Goal: Information Seeking & Learning: Learn about a topic

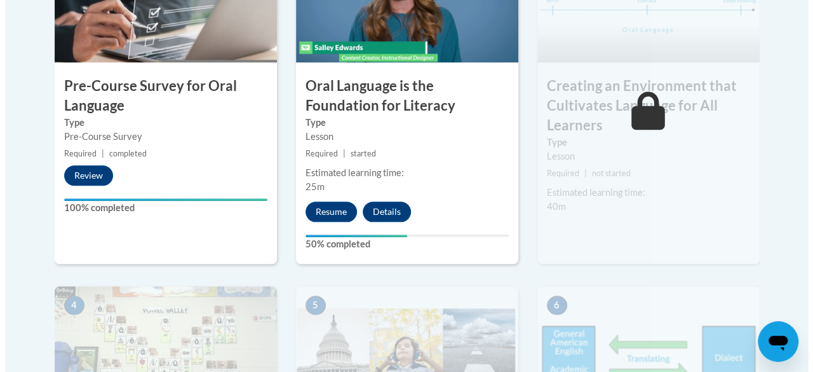
scroll to position [479, 0]
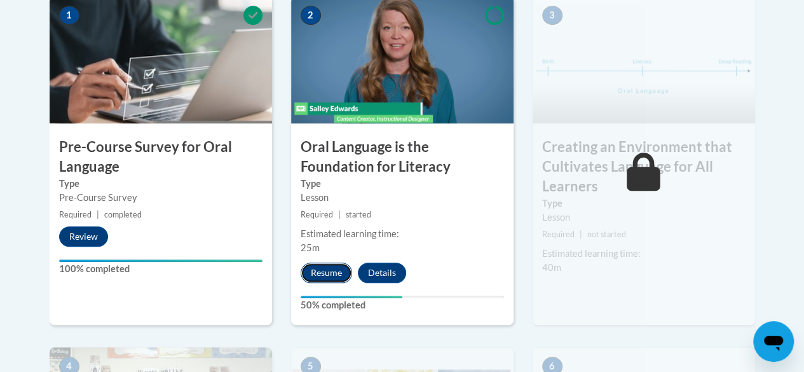
click at [340, 273] on button "Resume" at bounding box center [326, 272] width 51 height 20
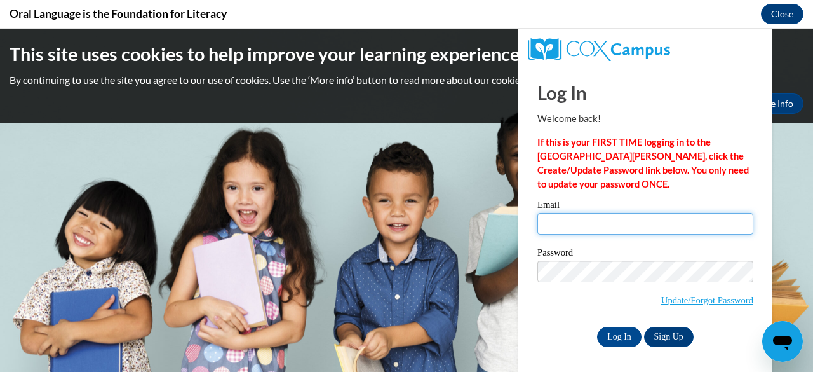
scroll to position [0, 0]
click at [637, 226] on input "Email" at bounding box center [646, 224] width 216 height 22
type input "AMELIA2FITTS@GMAIL.COM"
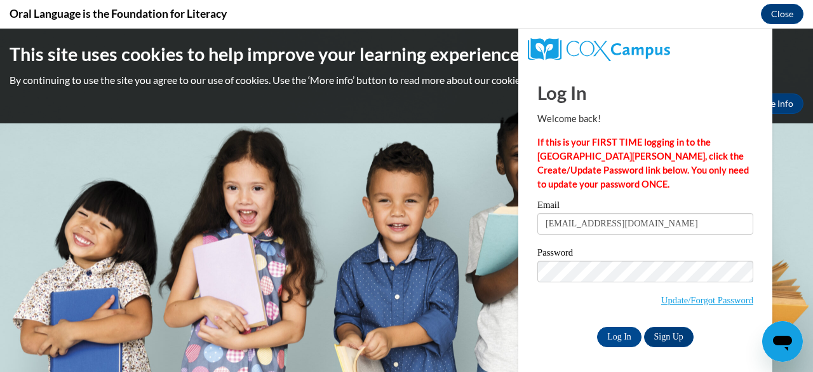
click at [597, 327] on input "Log In" at bounding box center [619, 337] width 44 height 20
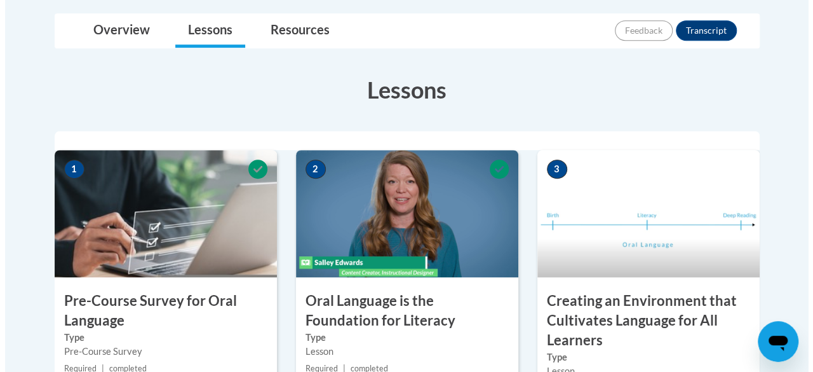
scroll to position [433, 0]
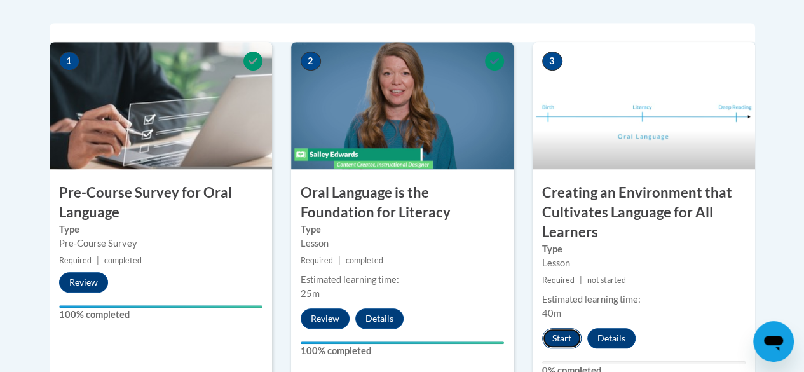
click at [566, 341] on button "Start" at bounding box center [561, 338] width 39 height 20
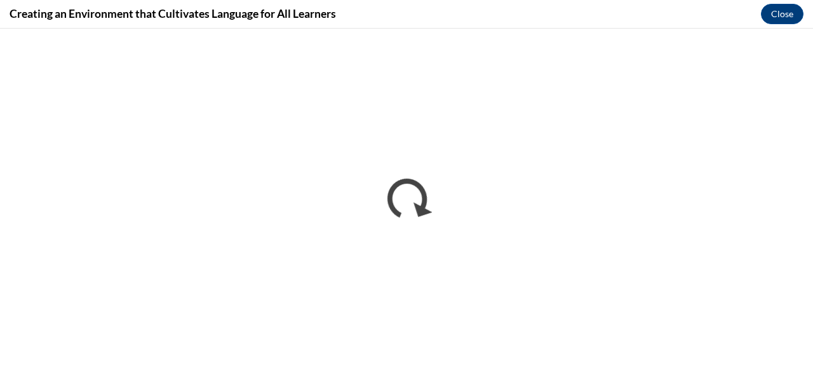
scroll to position [0, 0]
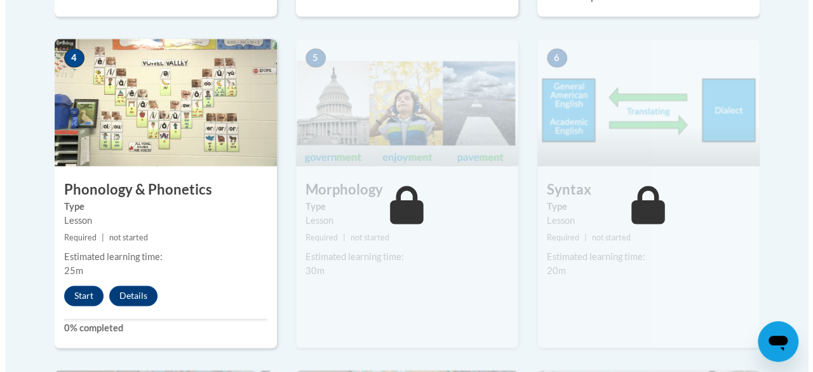
scroll to position [810, 0]
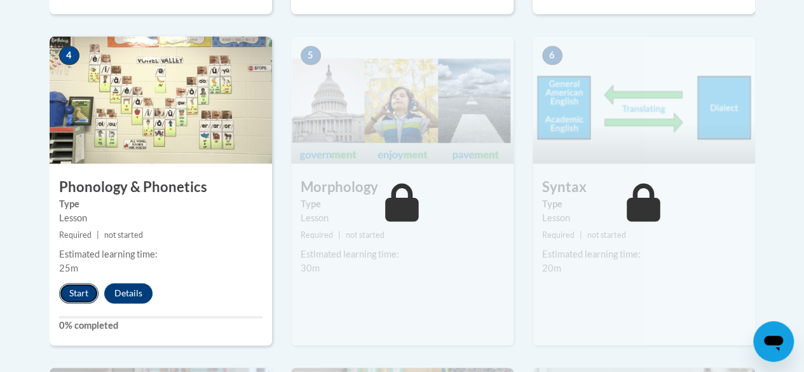
click at [90, 293] on button "Start" at bounding box center [78, 293] width 39 height 20
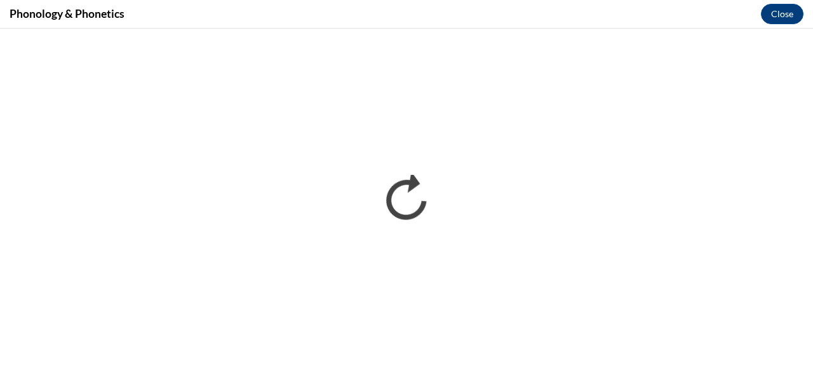
scroll to position [0, 0]
